Goal: Task Accomplishment & Management: Manage account settings

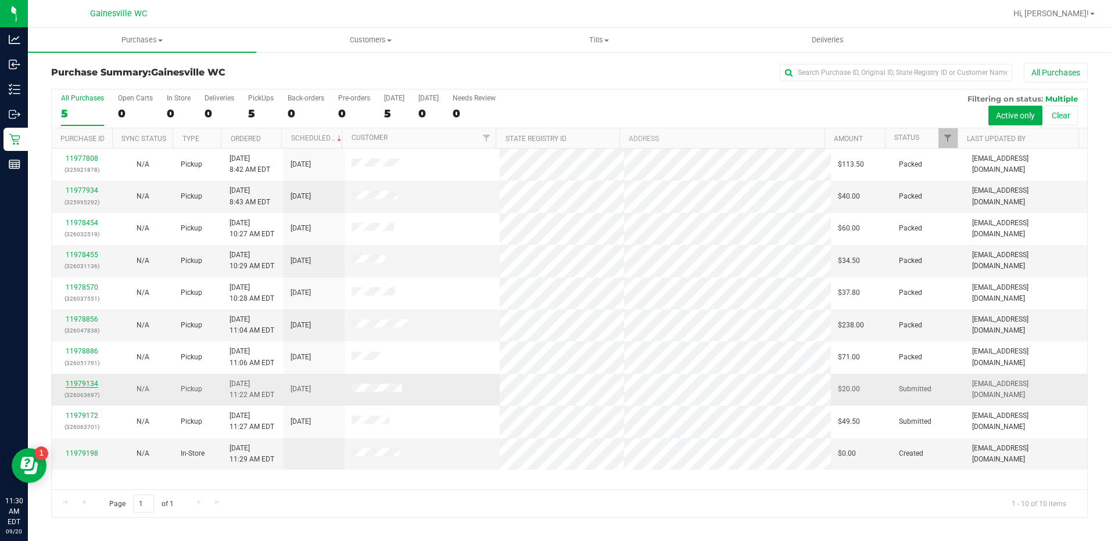
click at [84, 381] on link "11979134" at bounding box center [82, 384] width 33 height 8
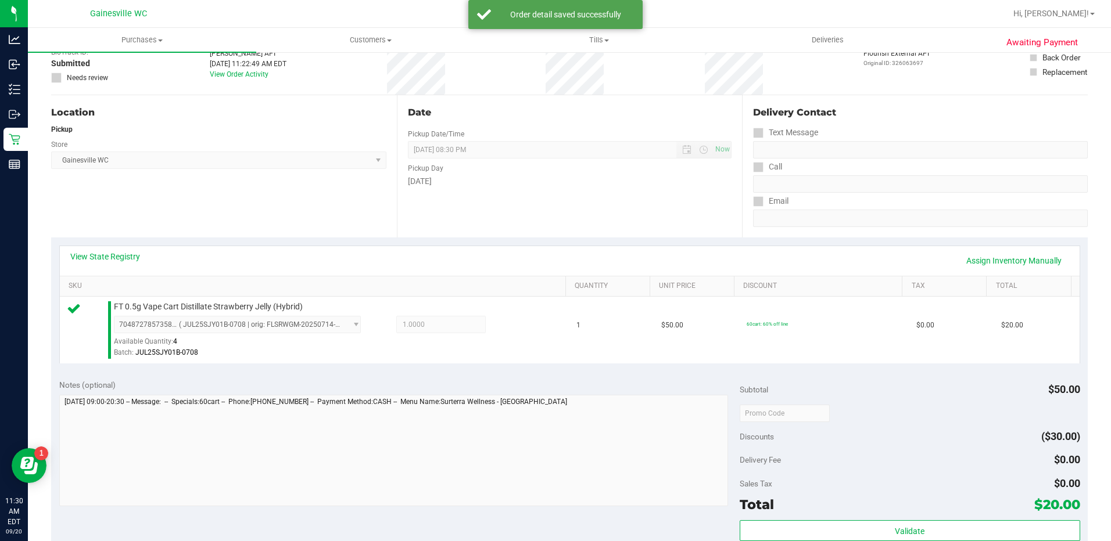
scroll to position [290, 0]
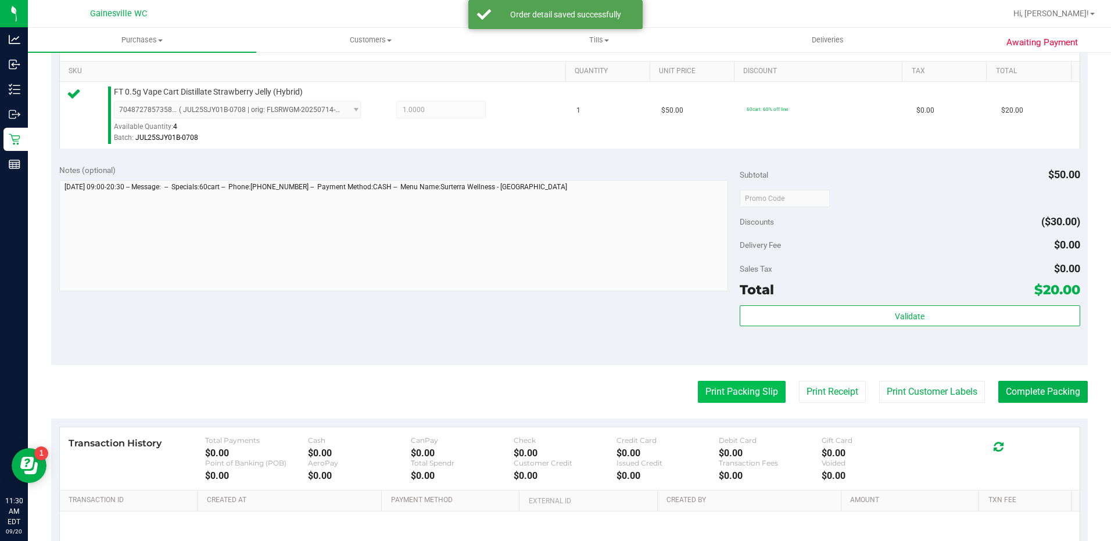
click at [745, 392] on button "Print Packing Slip" at bounding box center [742, 392] width 88 height 22
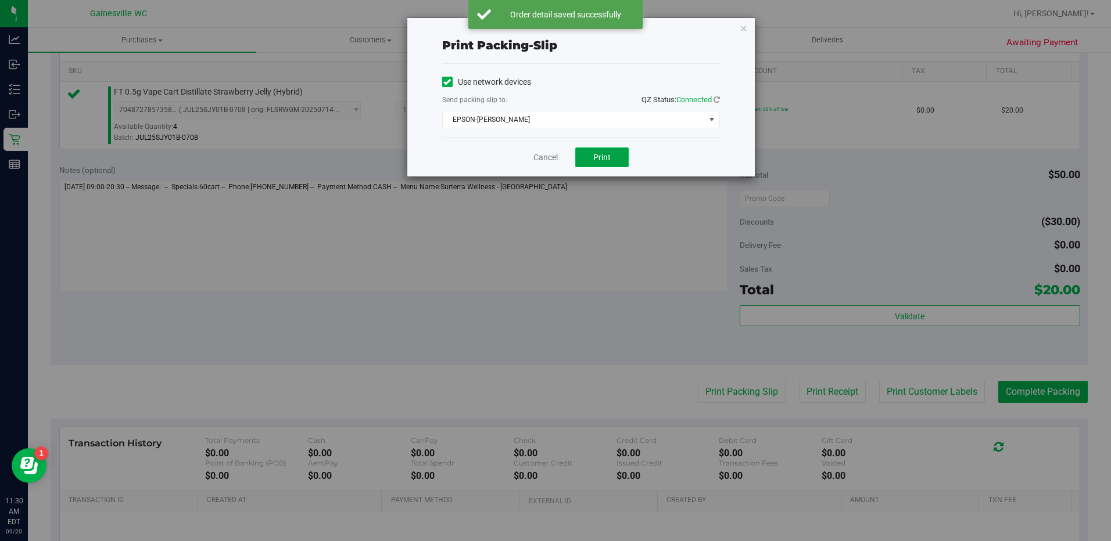
click at [597, 158] on span "Print" at bounding box center [601, 157] width 17 height 9
click at [544, 156] on link "Cancel" at bounding box center [545, 158] width 24 height 12
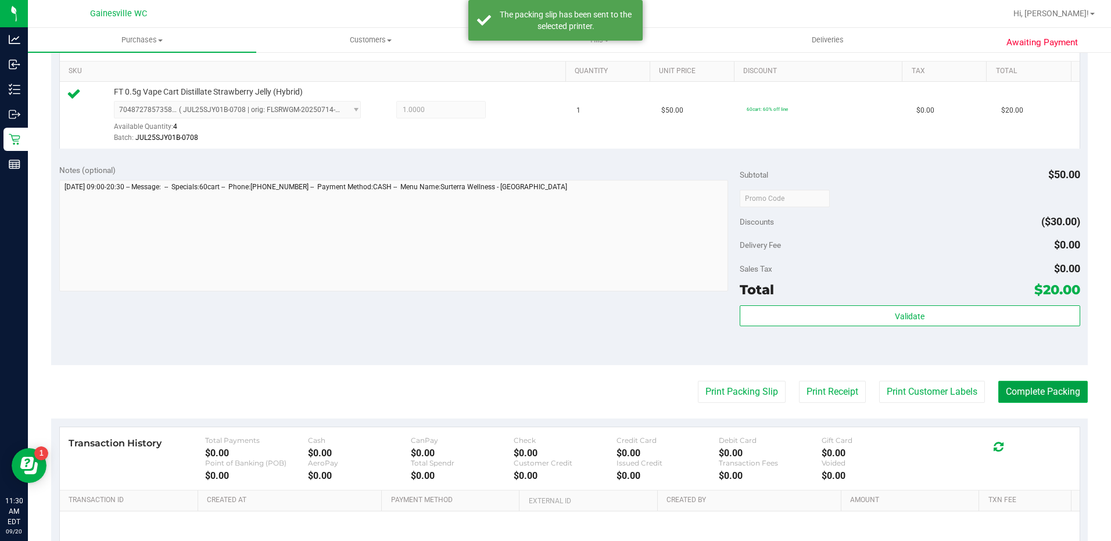
drag, startPoint x: 1017, startPoint y: 393, endPoint x: 1017, endPoint y: 400, distance: 6.4
click at [1017, 392] on button "Complete Packing" at bounding box center [1042, 392] width 89 height 22
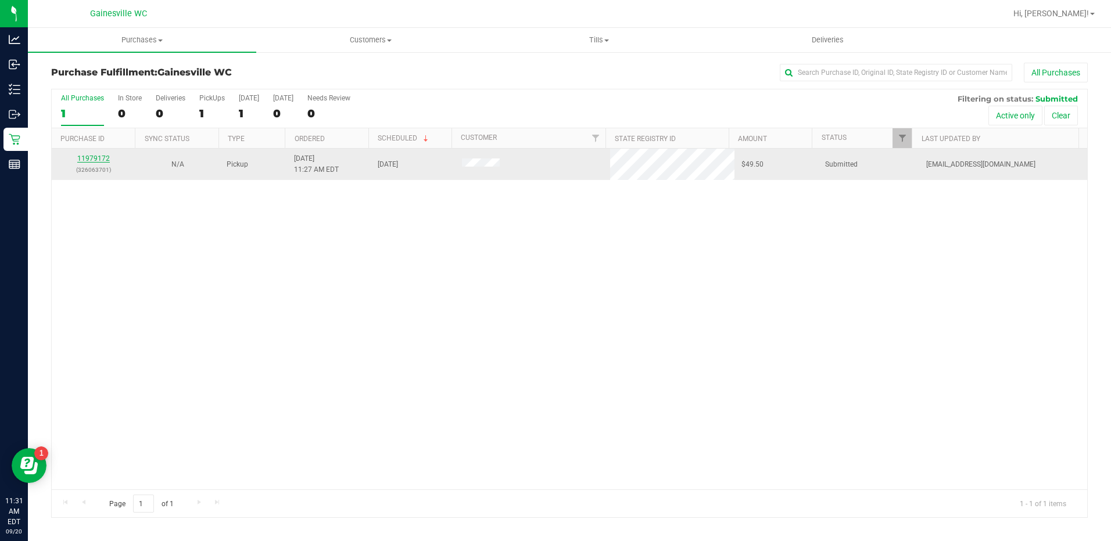
click at [90, 160] on link "11979172" at bounding box center [93, 159] width 33 height 8
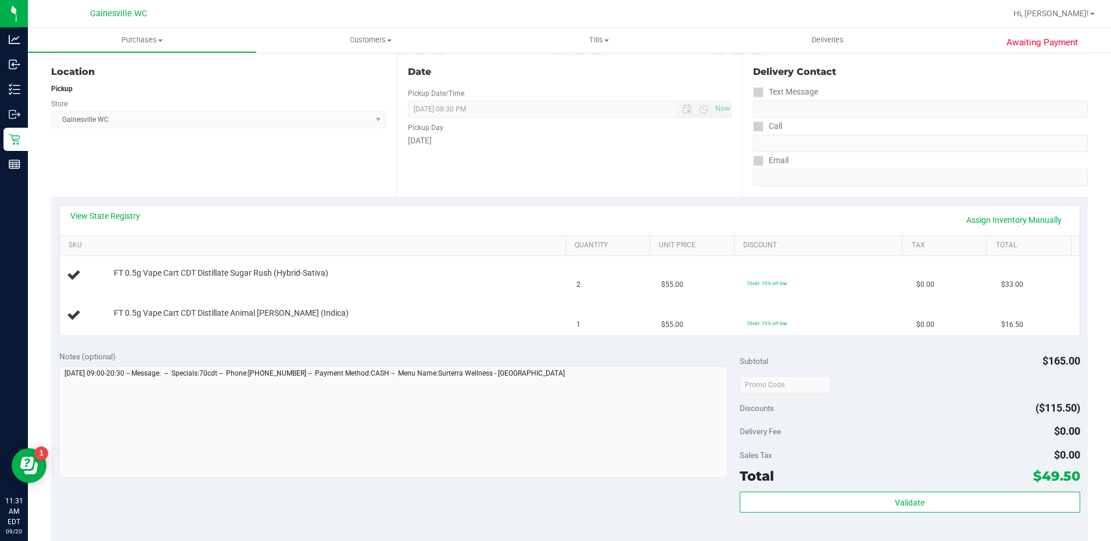
scroll to position [174, 0]
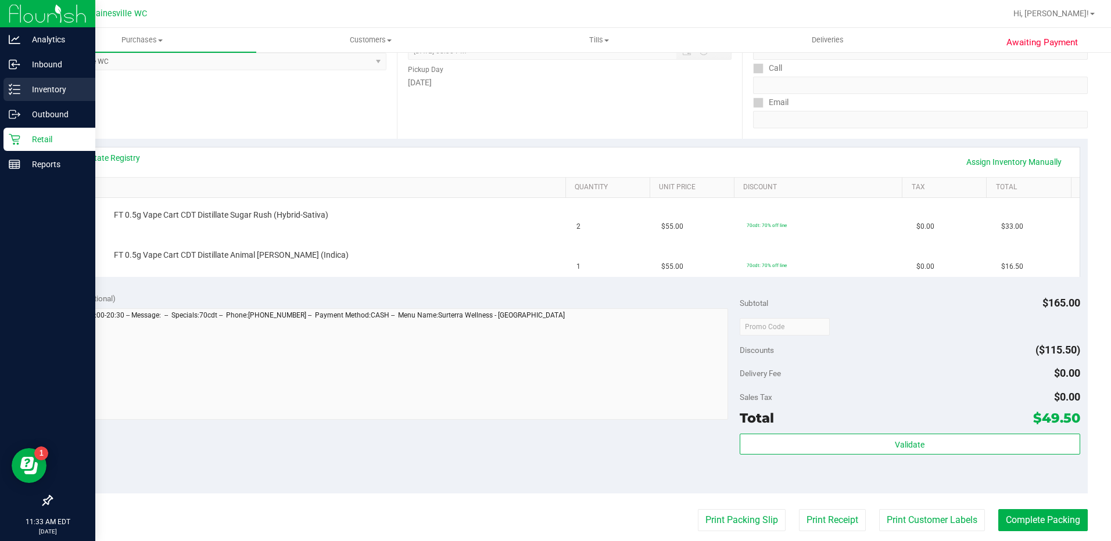
click at [40, 85] on p "Inventory" at bounding box center [55, 89] width 70 height 14
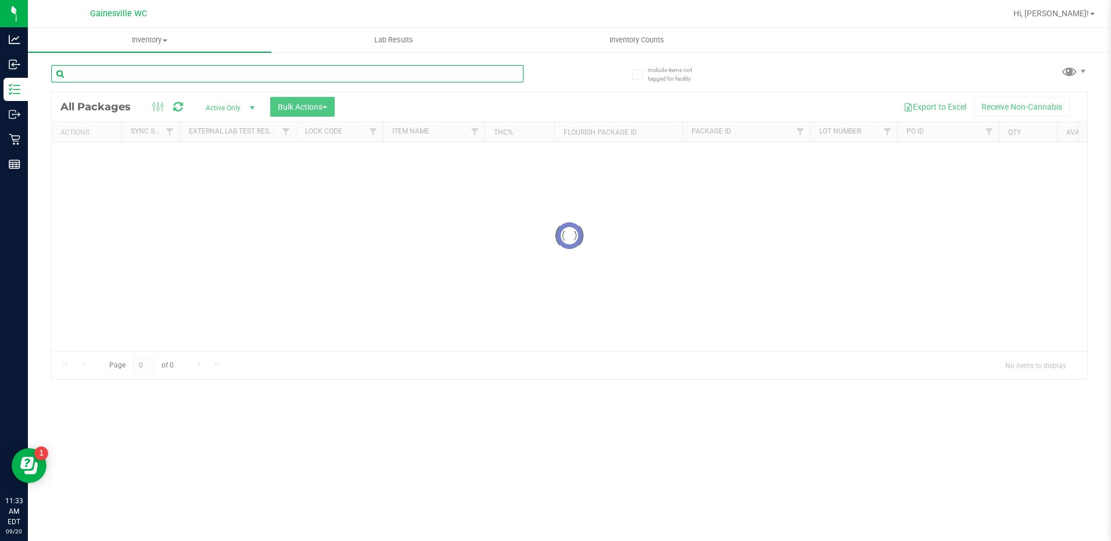
click at [166, 76] on input "text" at bounding box center [287, 73] width 472 height 17
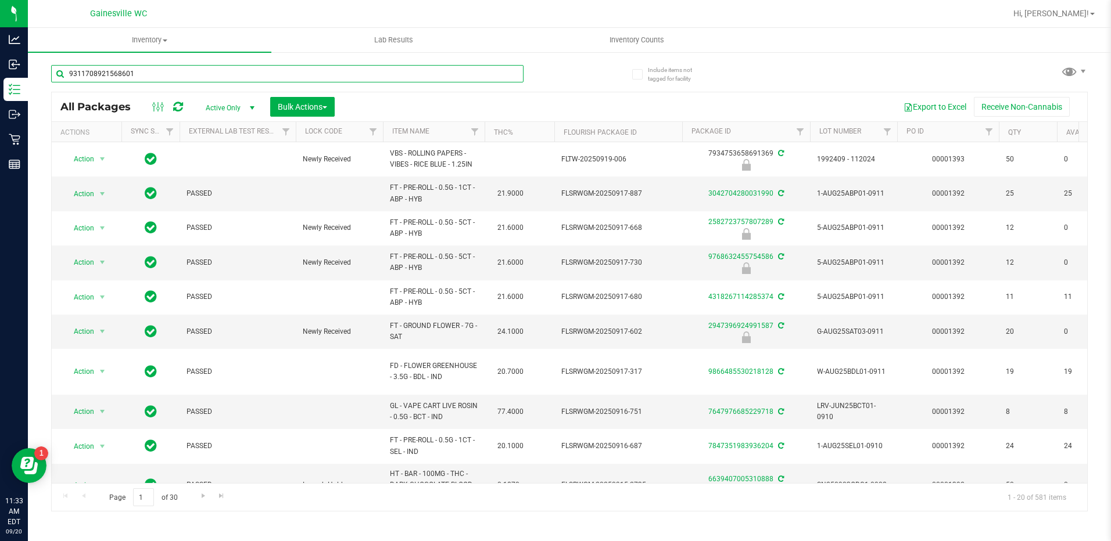
type input "9311708921568601"
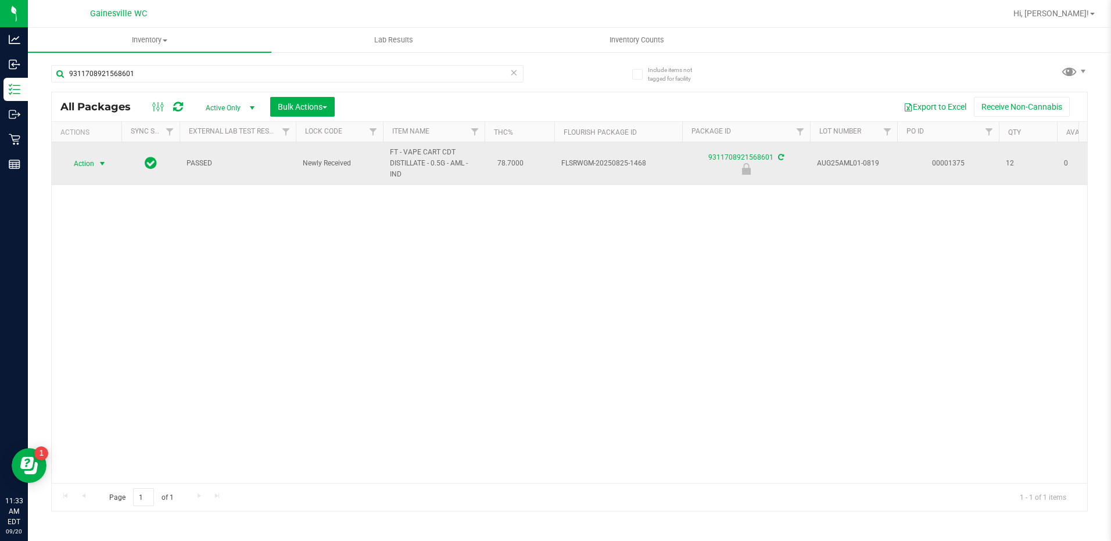
click at [102, 159] on span "select" at bounding box center [102, 163] width 9 height 9
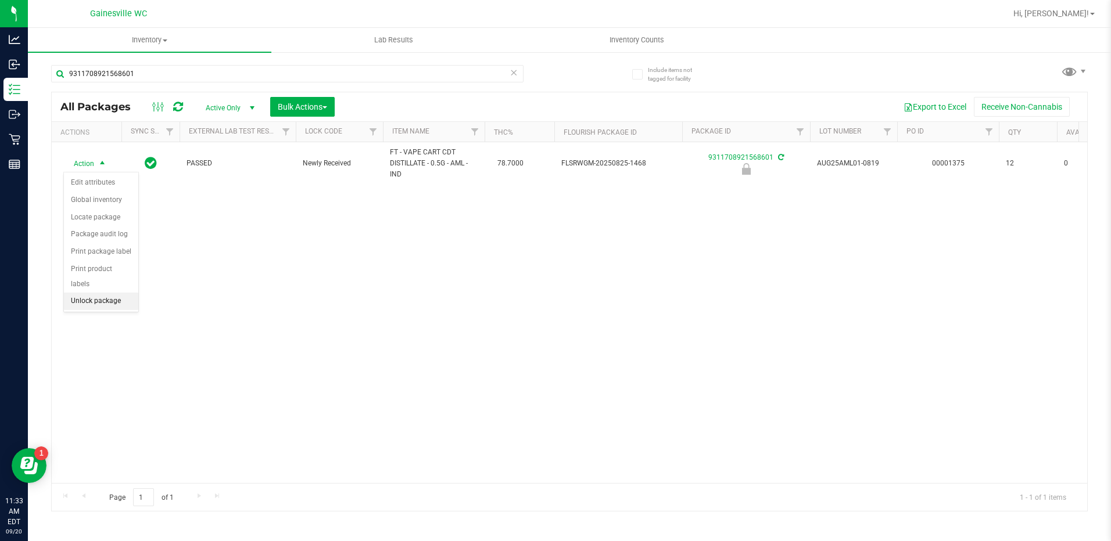
click at [95, 293] on li "Unlock package" at bounding box center [101, 301] width 74 height 17
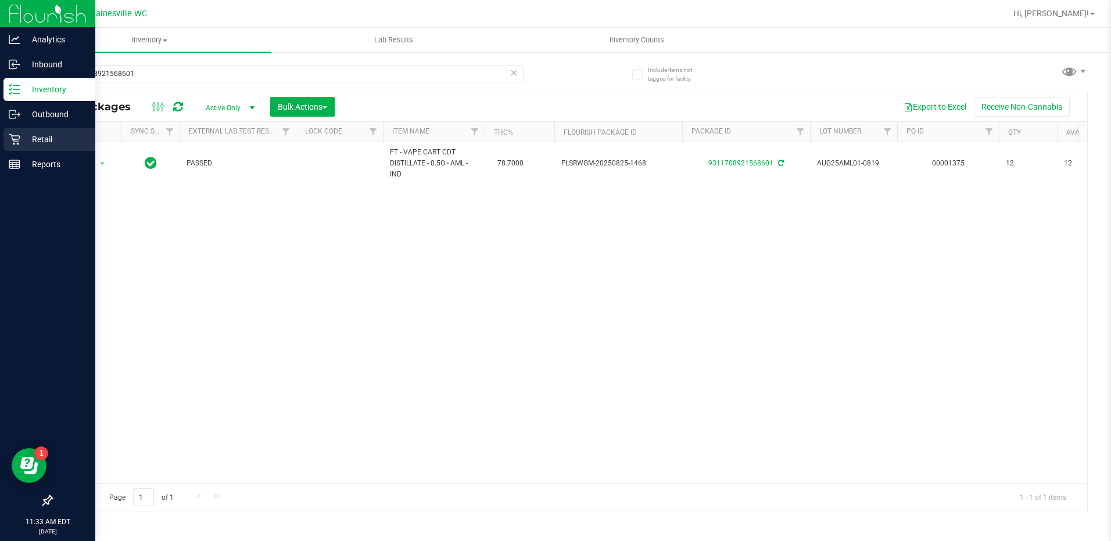
click at [42, 143] on p "Retail" at bounding box center [55, 139] width 70 height 14
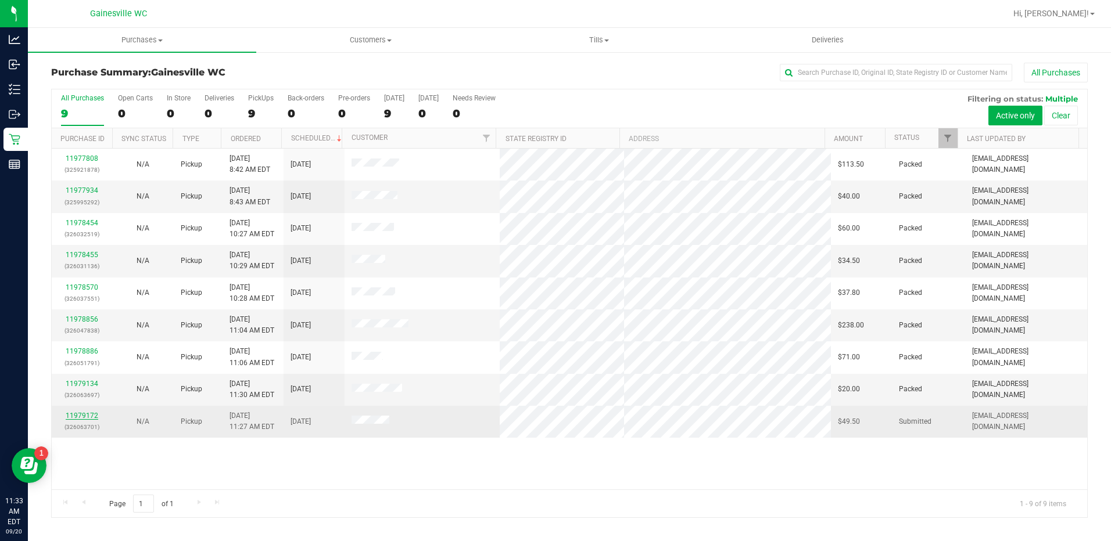
click at [97, 415] on link "11979172" at bounding box center [82, 416] width 33 height 8
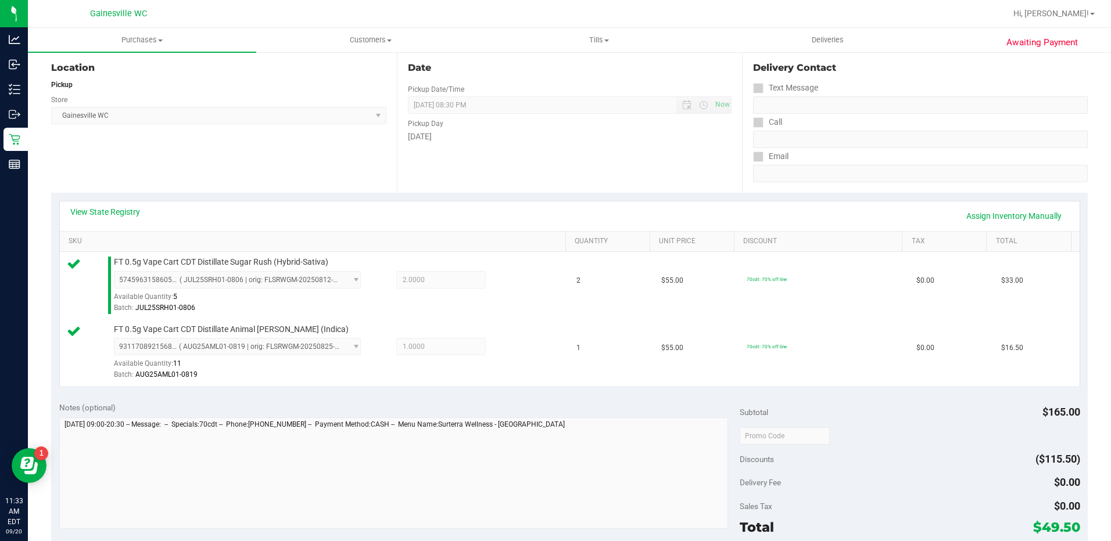
scroll to position [349, 0]
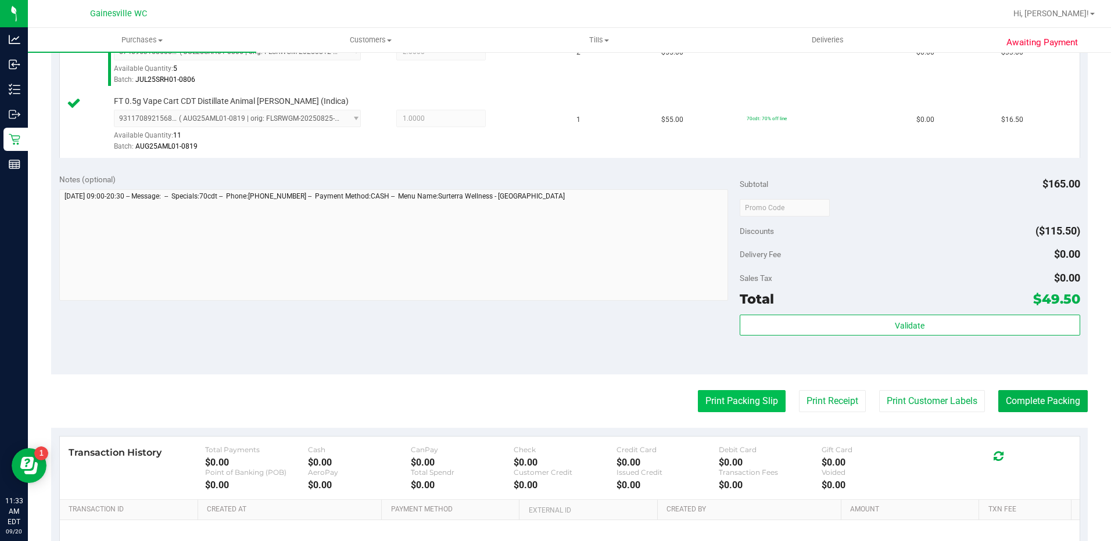
click at [719, 400] on button "Print Packing Slip" at bounding box center [742, 401] width 88 height 22
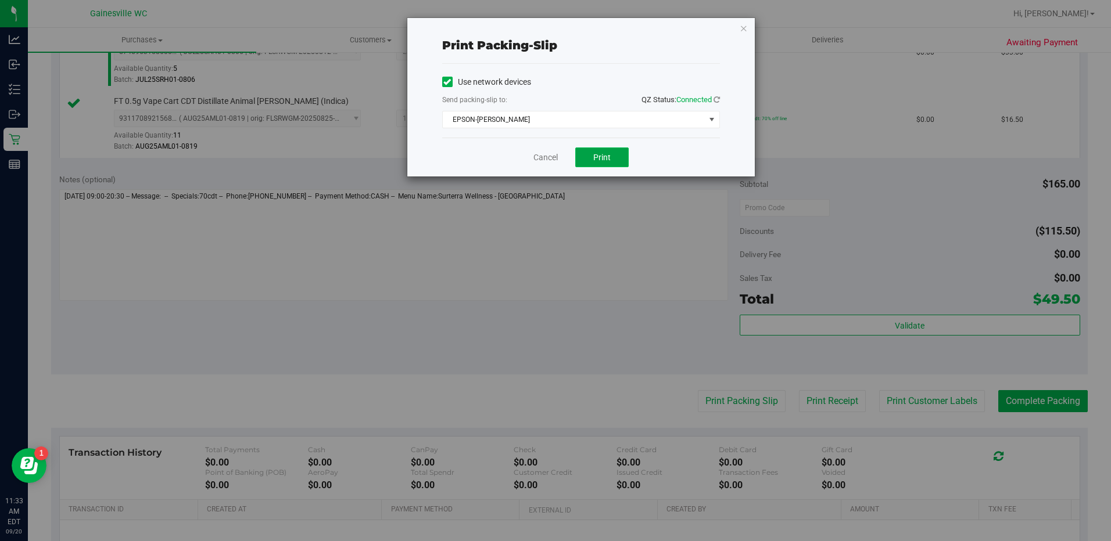
click at [601, 155] on span "Print" at bounding box center [601, 157] width 17 height 9
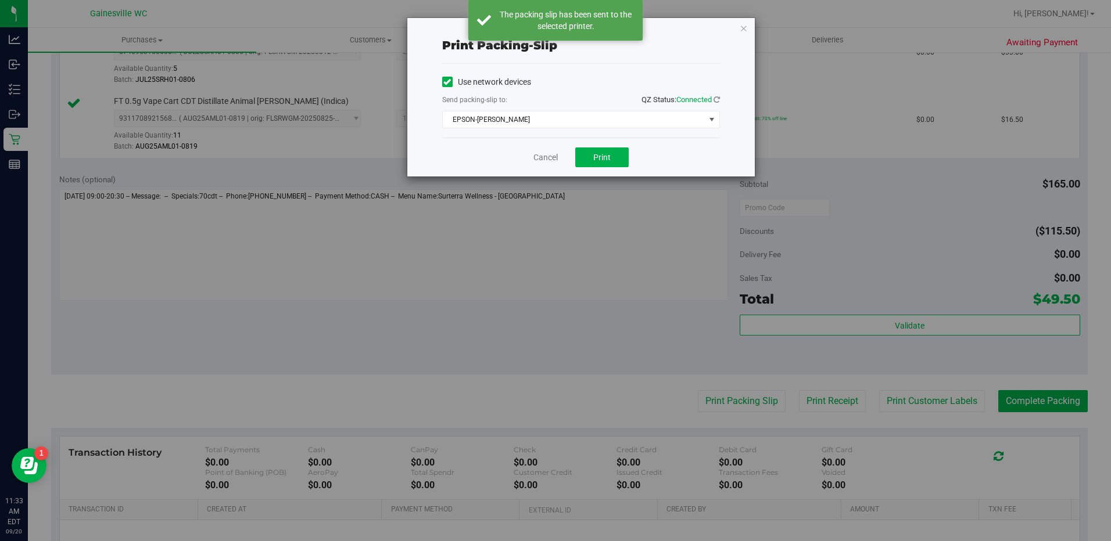
click at [1031, 403] on div "Print packing-slip Use network devices Send packing-slip to: QZ Status: Connect…" at bounding box center [560, 270] width 1120 height 541
click at [1030, 403] on div "Print packing-slip Use network devices Send packing-slip to: QZ Status: Connect…" at bounding box center [560, 270] width 1120 height 541
click at [523, 148] on div "Cancel Print" at bounding box center [581, 157] width 278 height 39
click at [537, 160] on link "Cancel" at bounding box center [545, 158] width 24 height 12
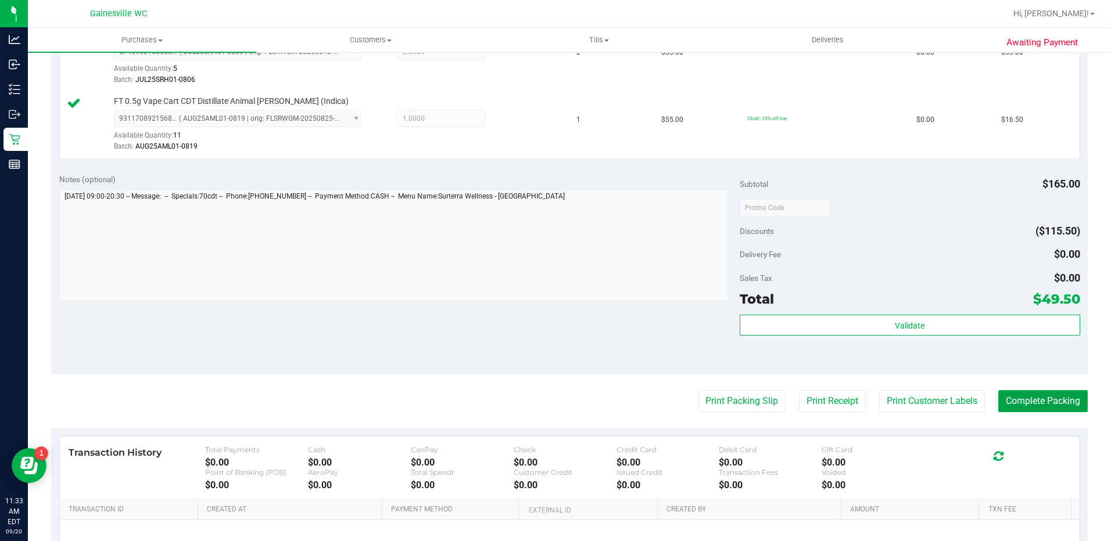
drag, startPoint x: 1053, startPoint y: 406, endPoint x: 1045, endPoint y: 406, distance: 7.6
click at [1052, 406] on button "Complete Packing" at bounding box center [1042, 401] width 89 height 22
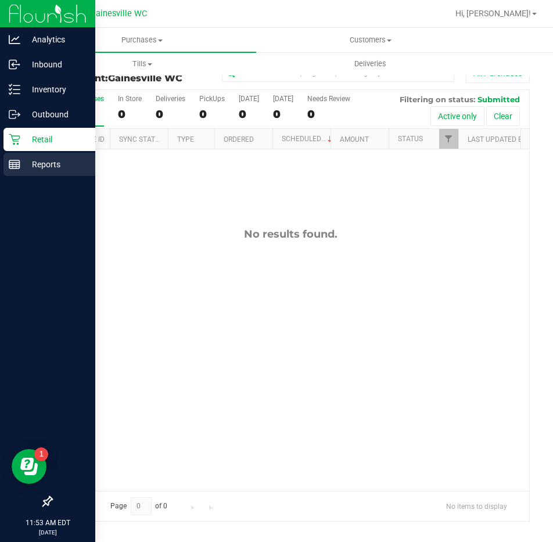
click at [18, 159] on icon at bounding box center [15, 165] width 12 height 12
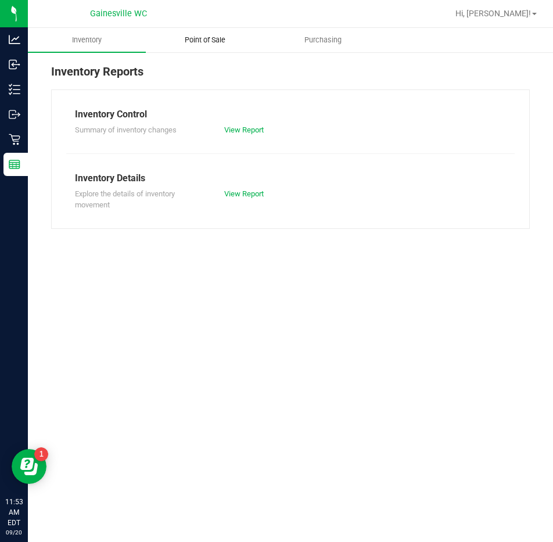
click at [218, 45] on uib-tab-heading "Point of Sale" at bounding box center [204, 39] width 117 height 23
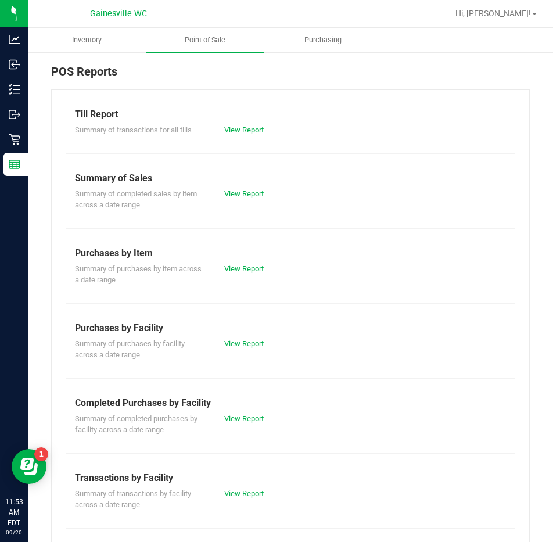
drag, startPoint x: 243, startPoint y: 424, endPoint x: 242, endPoint y: 417, distance: 7.1
click at [242, 422] on div "Summary of completed purchases by facility across a date range View Report" at bounding box center [290, 423] width 449 height 26
click at [243, 413] on div "View Report" at bounding box center [253, 419] width 75 height 12
click at [243, 420] on link "View Report" at bounding box center [244, 418] width 40 height 9
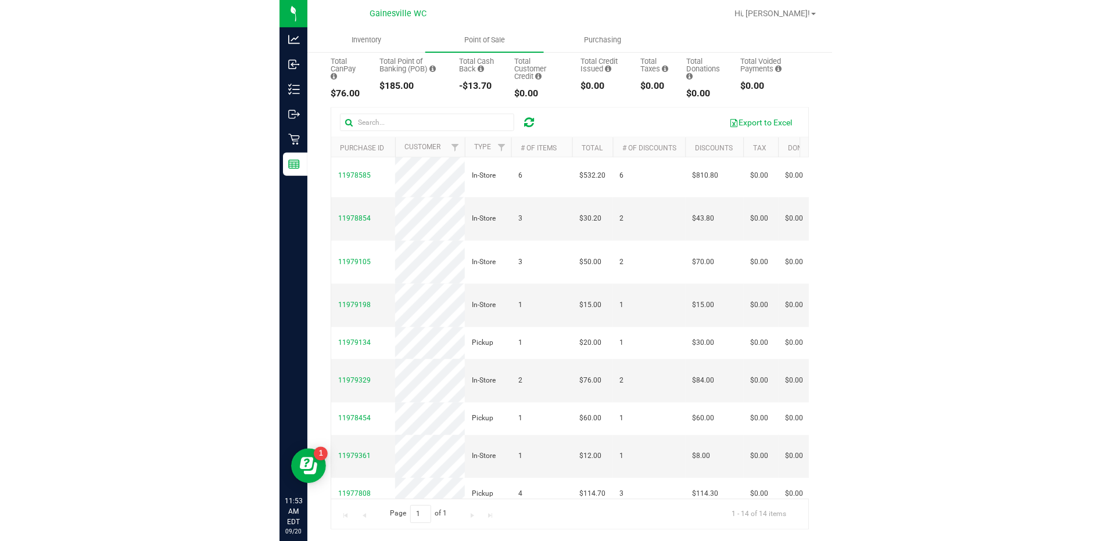
scroll to position [218, 0]
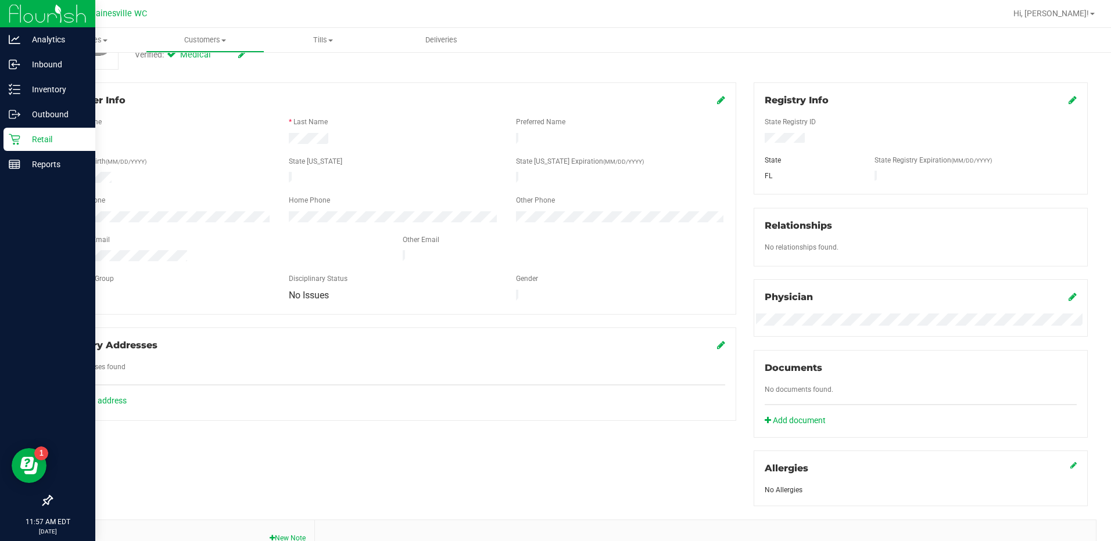
click at [21, 145] on p "Retail" at bounding box center [55, 139] width 70 height 14
